Goal: Find specific page/section: Find specific page/section

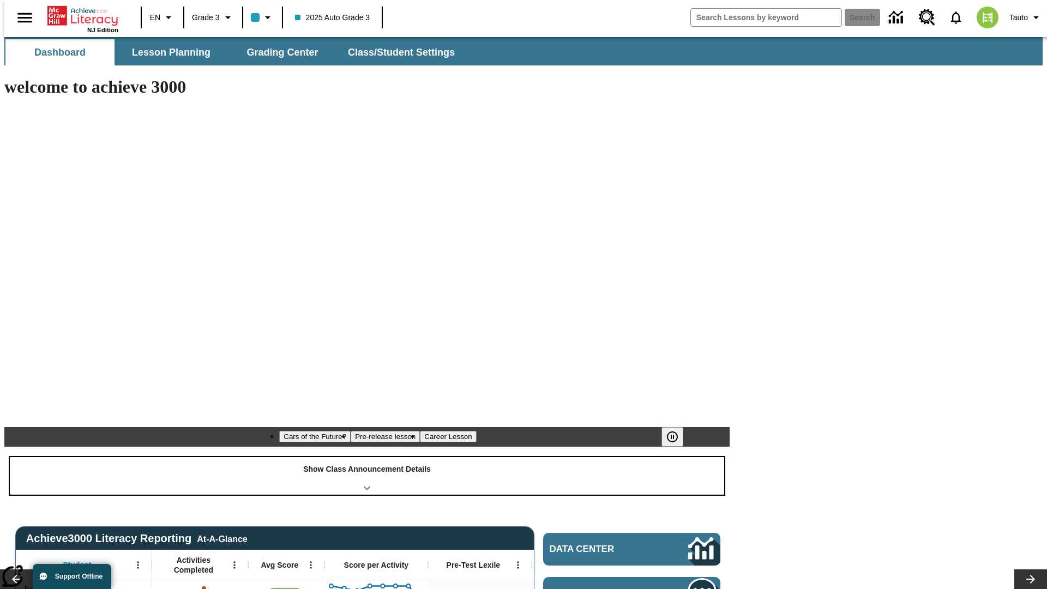
click at [367, 457] on div "Show Class Announcement Details" at bounding box center [367, 476] width 714 height 38
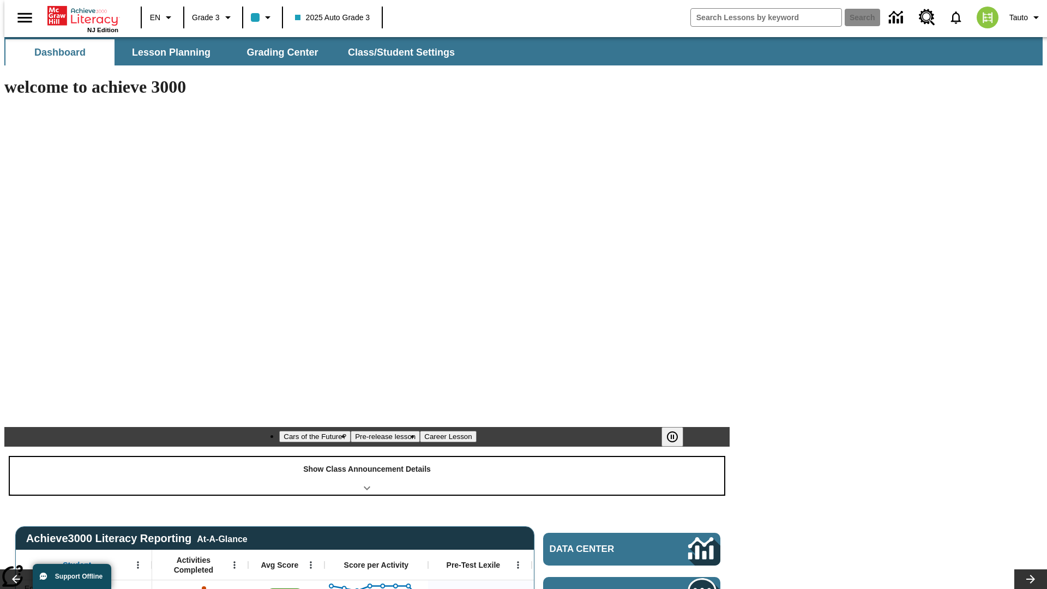
click at [367, 457] on div "Show Class Announcement Details" at bounding box center [367, 476] width 714 height 38
